Goal: Task Accomplishment & Management: Manage account settings

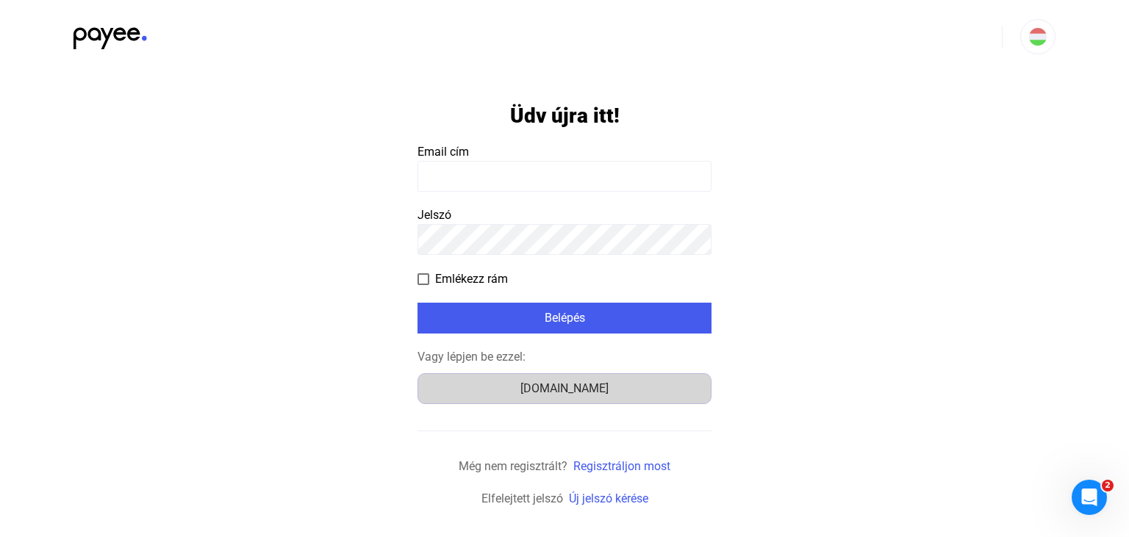
click at [529, 390] on div "[DOMAIN_NAME]" at bounding box center [565, 389] width 284 height 18
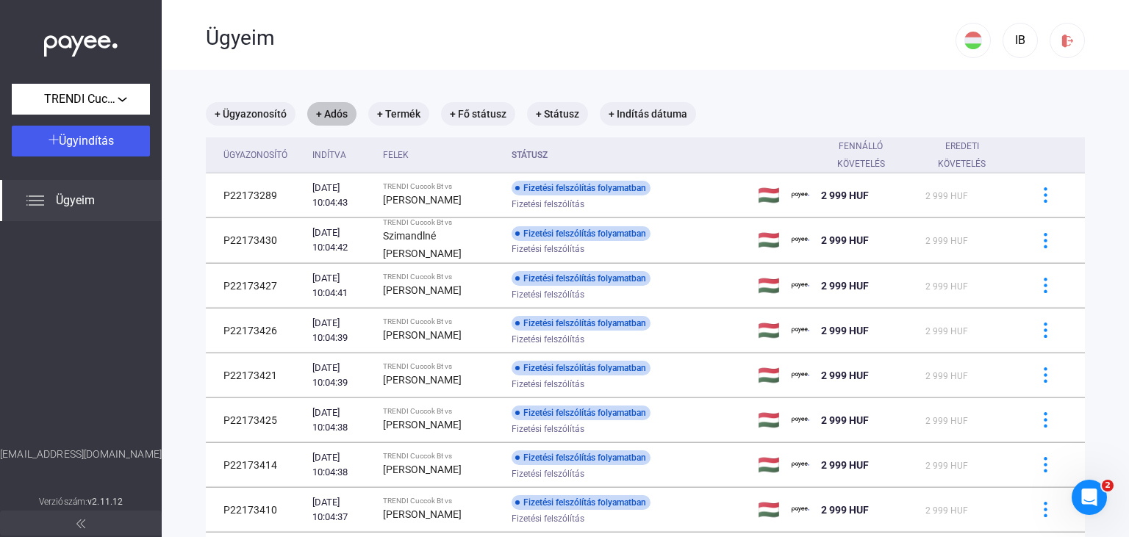
click at [332, 116] on mat-chip "+ Adós" at bounding box center [331, 114] width 49 height 24
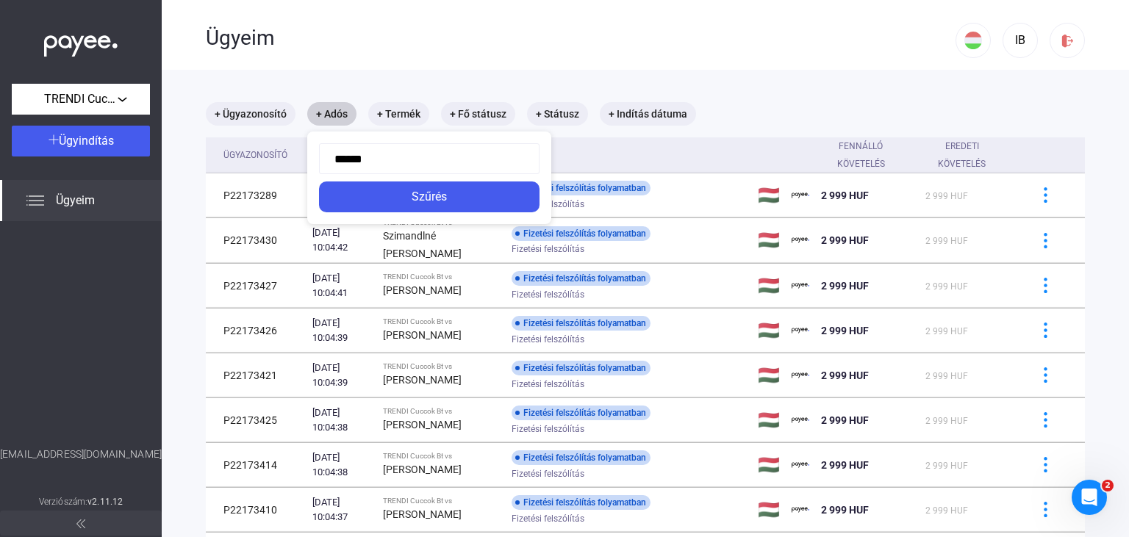
type input "*******"
click button "Szűrés" at bounding box center [429, 197] width 220 height 31
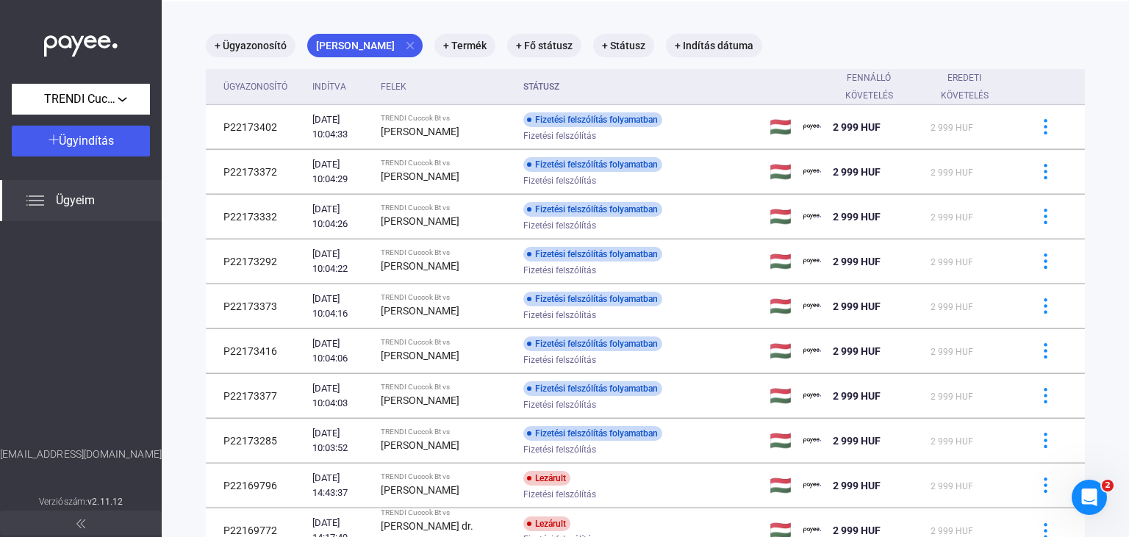
scroll to position [46, 0]
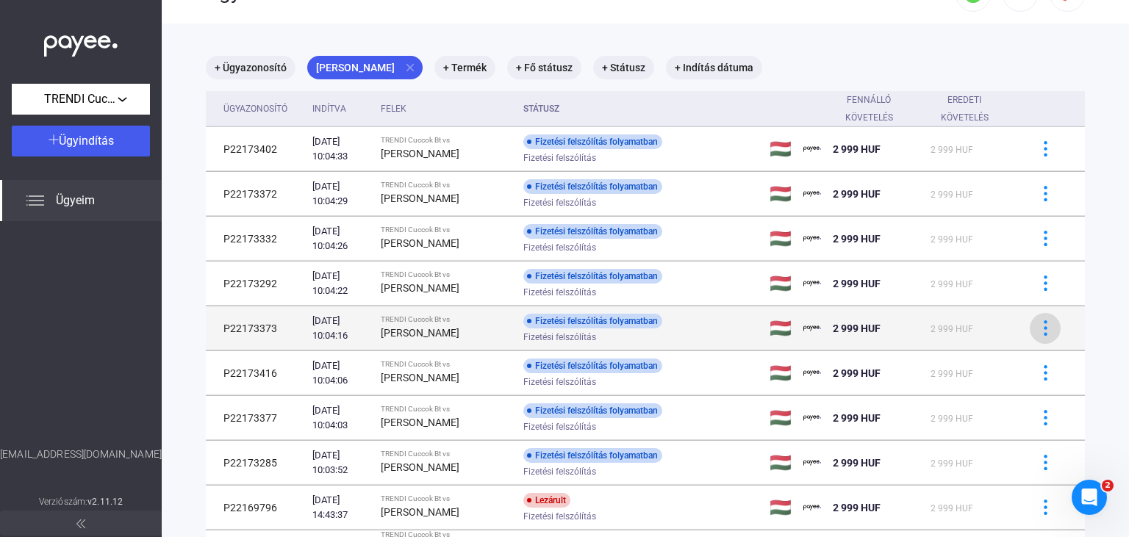
click at [1038, 332] on img at bounding box center [1045, 327] width 15 height 15
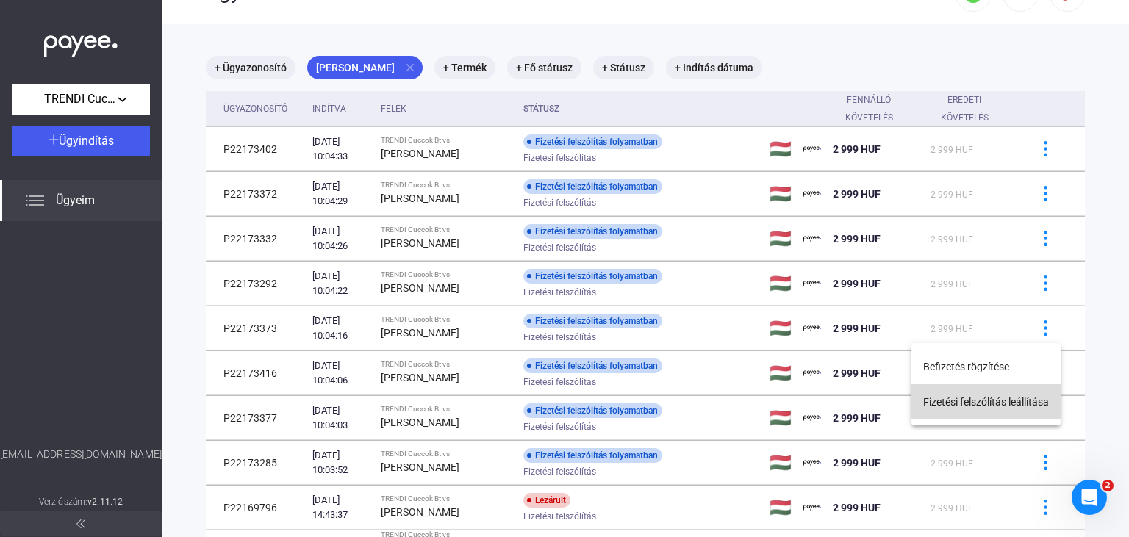
click at [989, 400] on button "Fizetési felszólítás leállítása" at bounding box center [985, 401] width 149 height 35
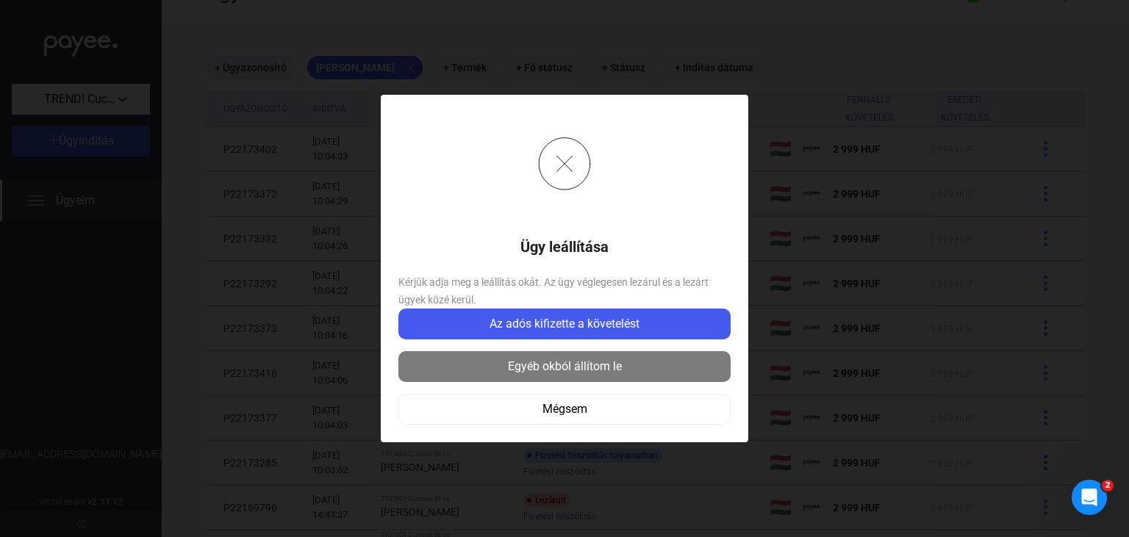
click at [643, 357] on button "Egyéb okból állítom le" at bounding box center [564, 366] width 332 height 31
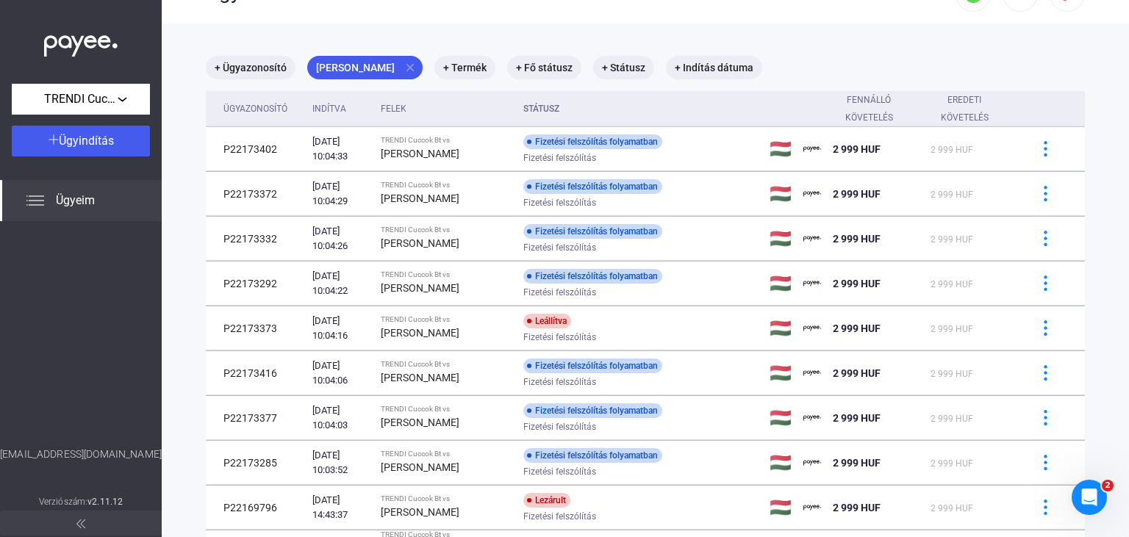
scroll to position [0, 0]
